Goal: Task Accomplishment & Management: Manage account settings

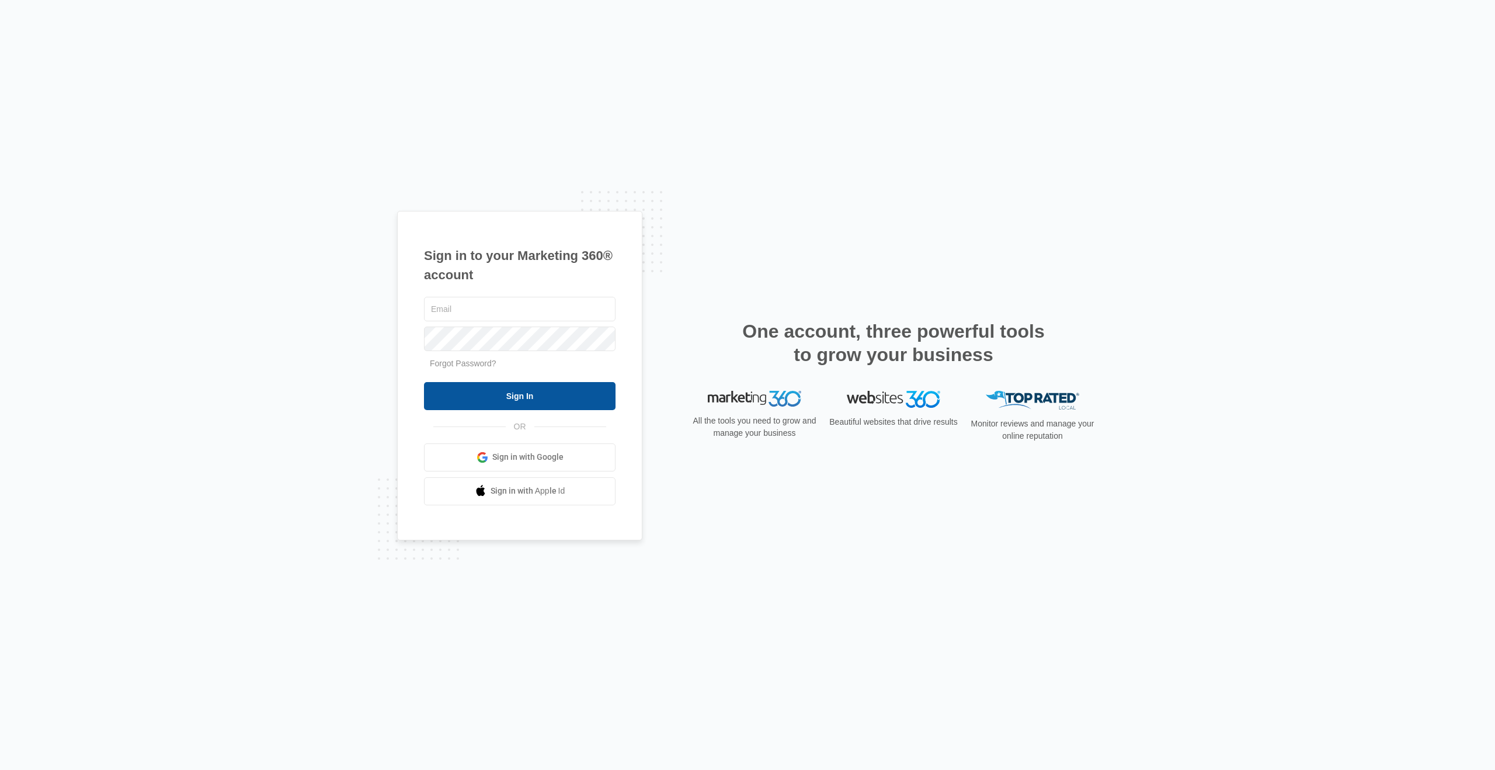
type input "[EMAIL_ADDRESS][DOMAIN_NAME]"
click at [486, 391] on input "Sign In" at bounding box center [520, 396] width 192 height 28
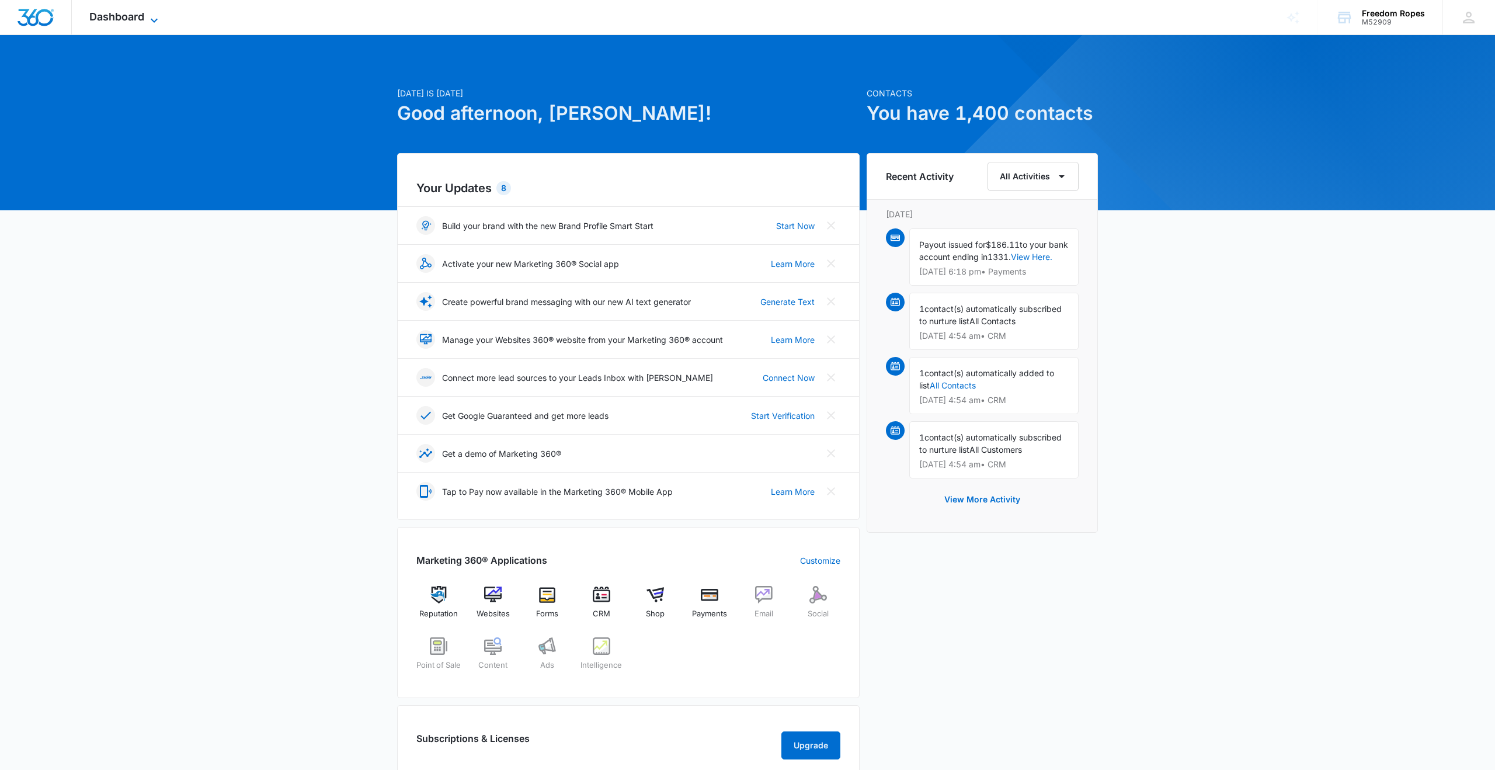
click at [118, 15] on span "Dashboard" at bounding box center [116, 17] width 55 height 12
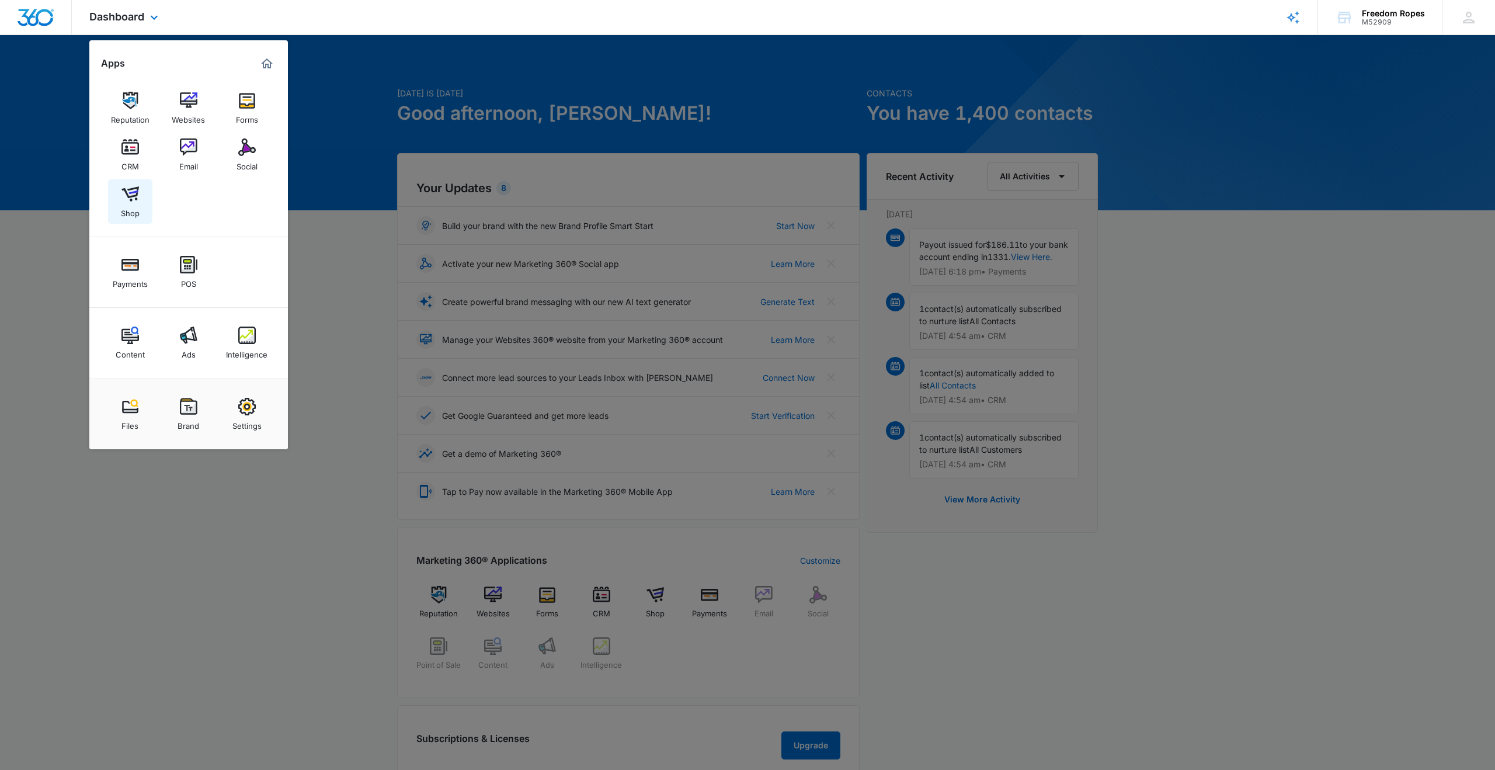
click at [137, 192] on img at bounding box center [130, 194] width 18 height 18
